Goal: Information Seeking & Learning: Find specific fact

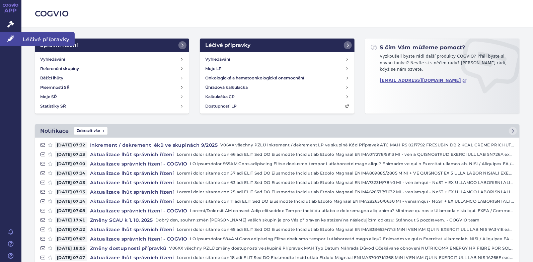
click at [8, 37] on icon at bounding box center [10, 38] width 7 height 7
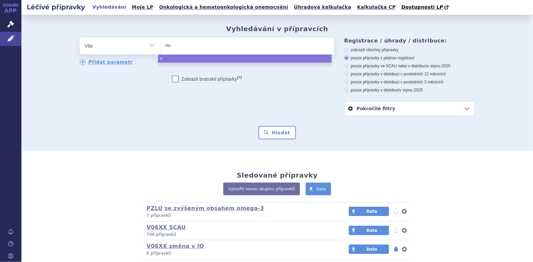
type input "nut"
type input "nutr"
type input "nutri"
type input "nutris"
type input "nutriso"
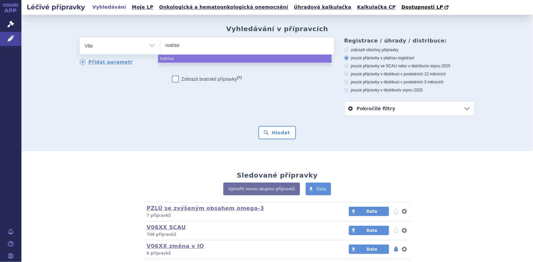
type input "nutrison"
select select "nutrison"
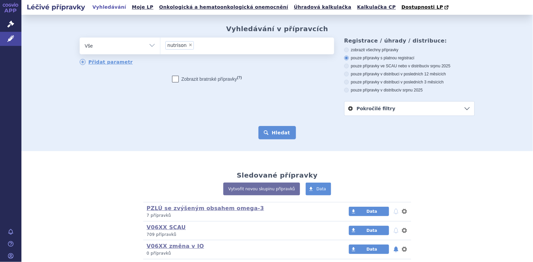
drag, startPoint x: 277, startPoint y: 135, endPoint x: 340, endPoint y: 117, distance: 65.6
click at [278, 135] on button "Hledat" at bounding box center [277, 132] width 38 height 13
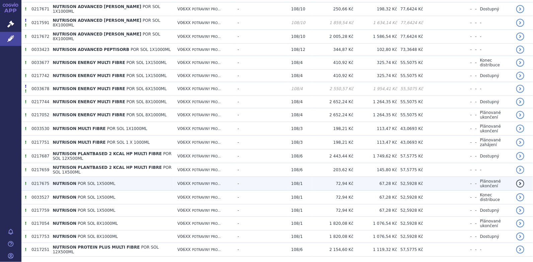
scroll to position [284, 0]
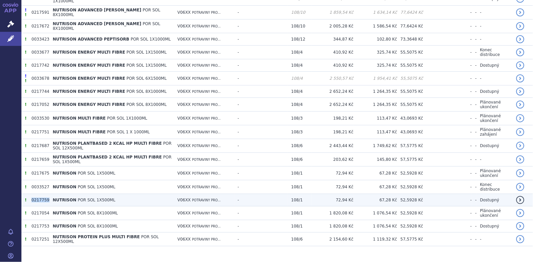
drag, startPoint x: 30, startPoint y: 190, endPoint x: 46, endPoint y: 190, distance: 15.7
click at [46, 194] on td "0217759" at bounding box center [38, 200] width 21 height 12
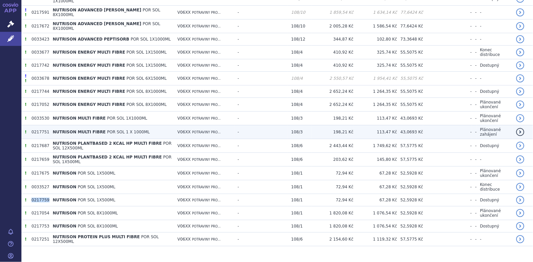
copy td "0217759"
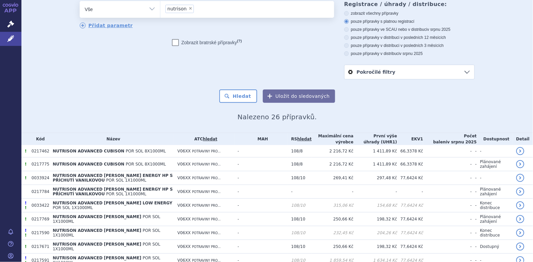
scroll to position [0, 0]
